Goal: Find specific page/section: Find specific page/section

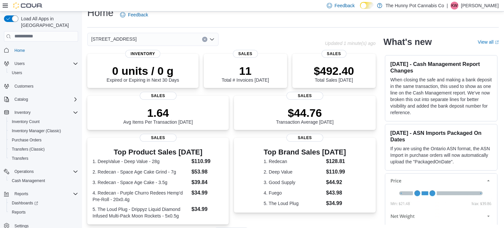
scroll to position [7, 0]
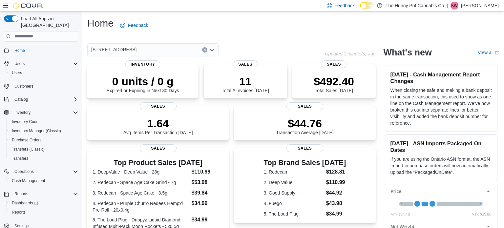
click at [204, 49] on icon "Clear input" at bounding box center [204, 50] width 3 height 3
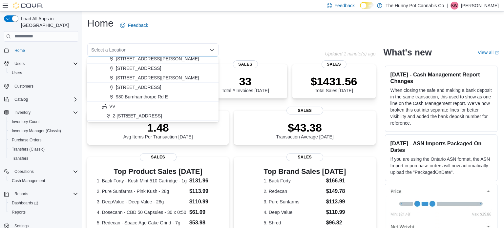
scroll to position [354, 0]
click at [146, 77] on span "[STREET_ADDRESS][PERSON_NAME]" at bounding box center [157, 77] width 83 height 7
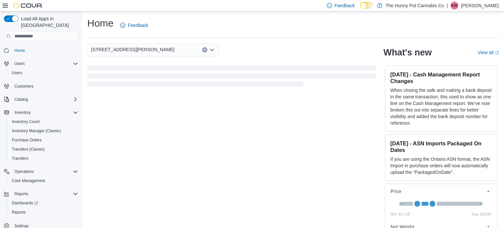
click at [217, 41] on div "Home Feedback [STREET_ADDRESS][PERSON_NAME] Selected. [STREET_ADDRESS] Press Ba…" at bounding box center [293, 125] width 422 height 229
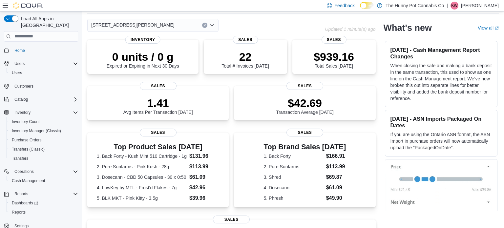
scroll to position [0, 0]
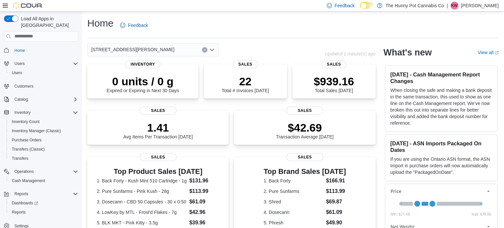
click at [205, 50] on icon "Clear input" at bounding box center [205, 50] width 2 height 2
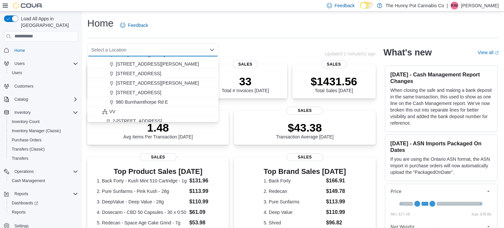
scroll to position [350, 0]
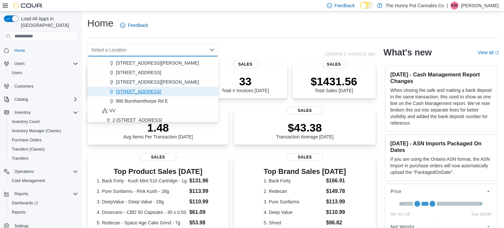
click at [135, 91] on span "[STREET_ADDRESS]" at bounding box center [138, 91] width 45 height 7
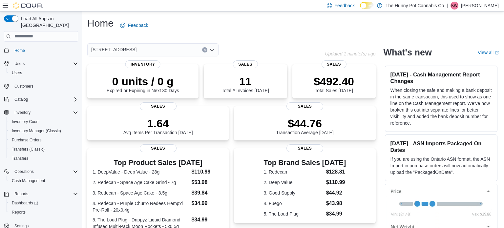
click at [242, 45] on div "[STREET_ADDRESS] Selected. [STREET_ADDRESS]. Press Backspace to delete [STREET_…" at bounding box center [206, 49] width 238 height 13
